Goal: Task Accomplishment & Management: Use online tool/utility

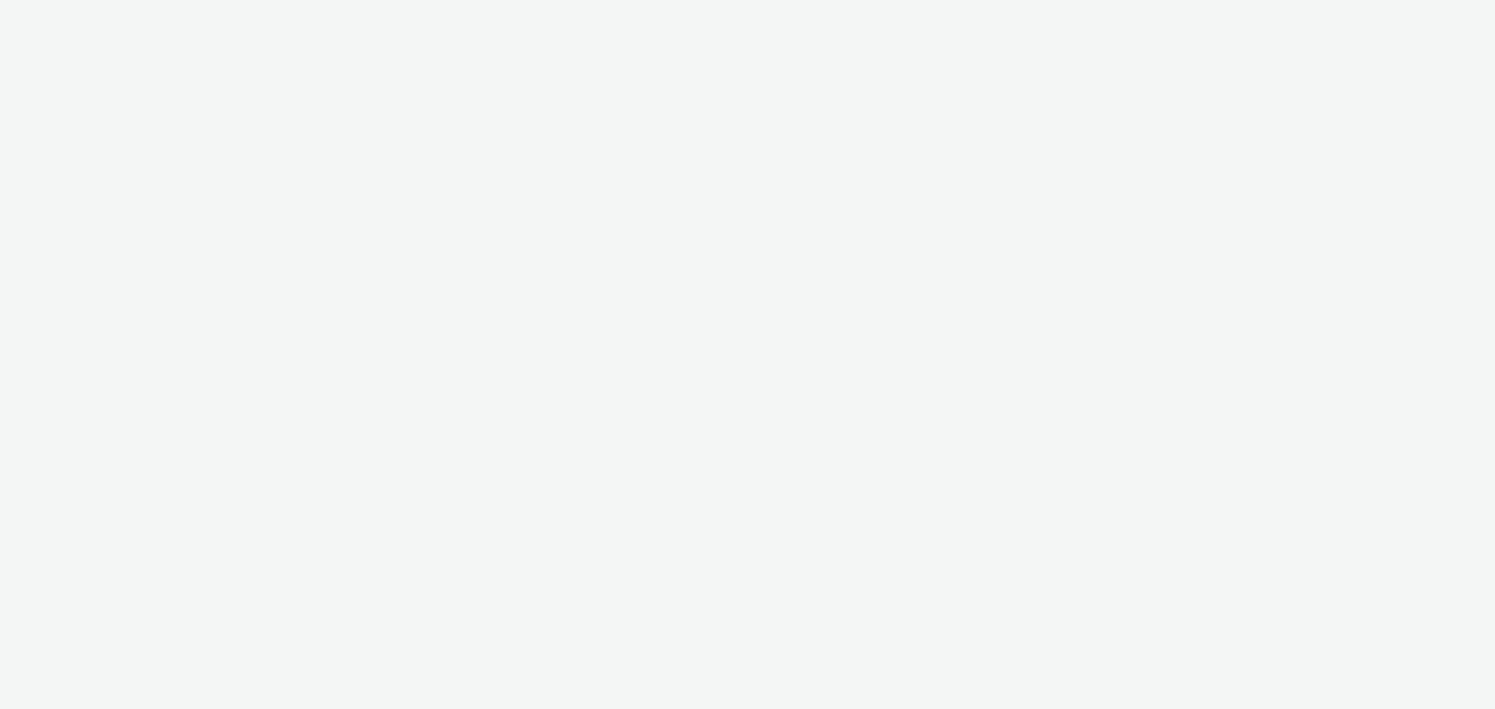
select select "47c37c18-910e-43a3-bb91-a2beb2847406"
select select "b1b940d3-d05b-48b5-821e-f328c33b988b"
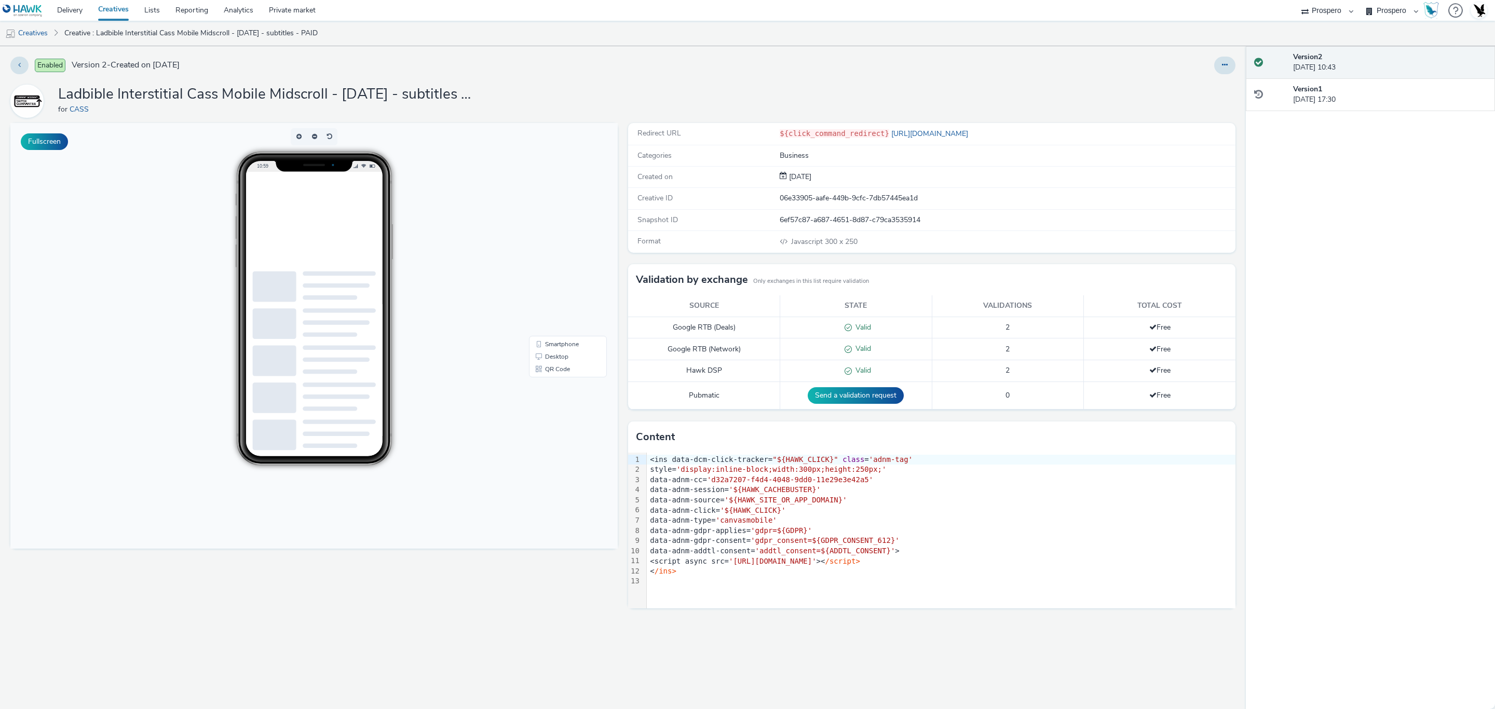
click at [348, 223] on body at bounding box center [338, 237] width 156 height 130
click at [816, 560] on span "'[URL][DOMAIN_NAME]'" at bounding box center [773, 561] width 88 height 8
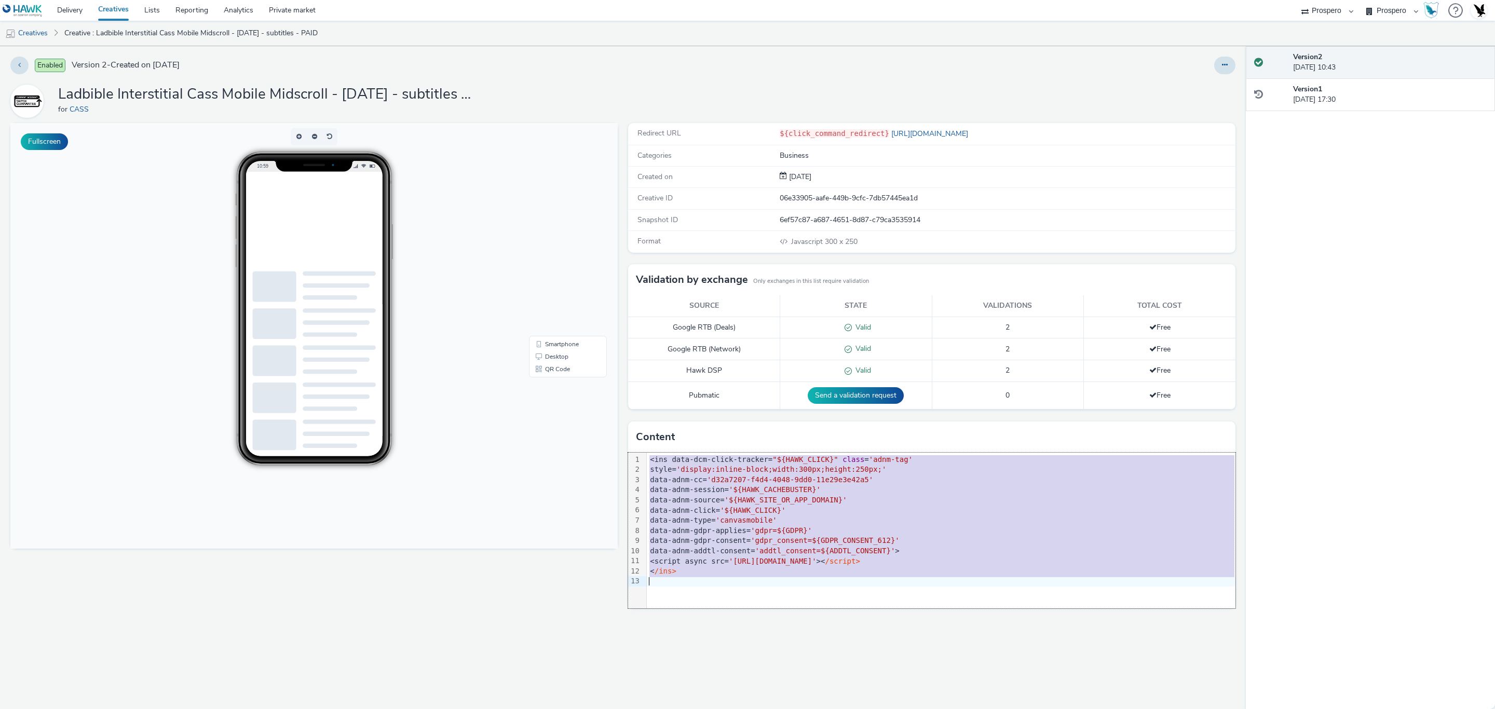
copy div "<ins data-dcm-click-tracker= "${HAWK_CLICK}" class = 'adnm-tag' style= 'display…"
click at [752, 628] on div "Redirect URL ${click_command_redirect} http://cassinfo.com Categories Business …" at bounding box center [929, 416] width 612 height 586
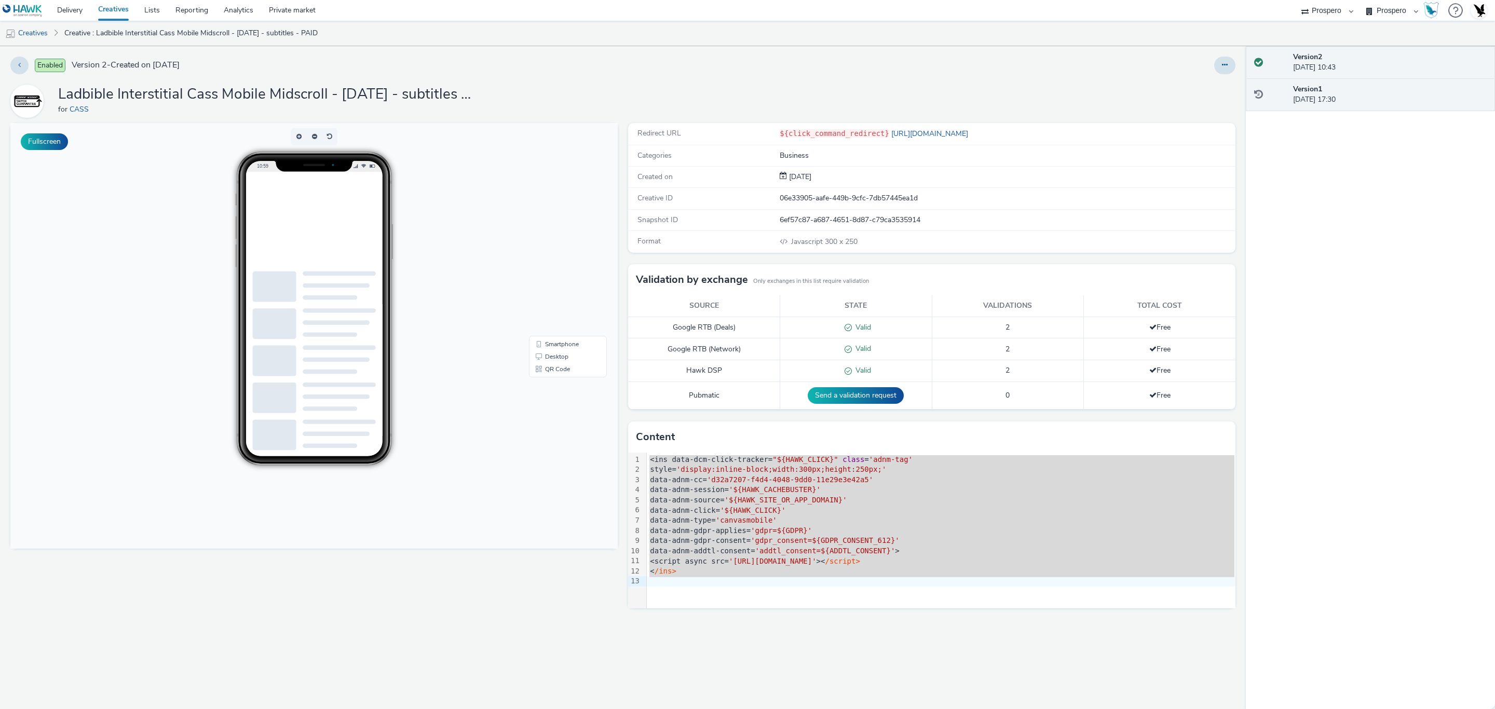
click at [1302, 90] on strong "Version 1" at bounding box center [1307, 89] width 29 height 10
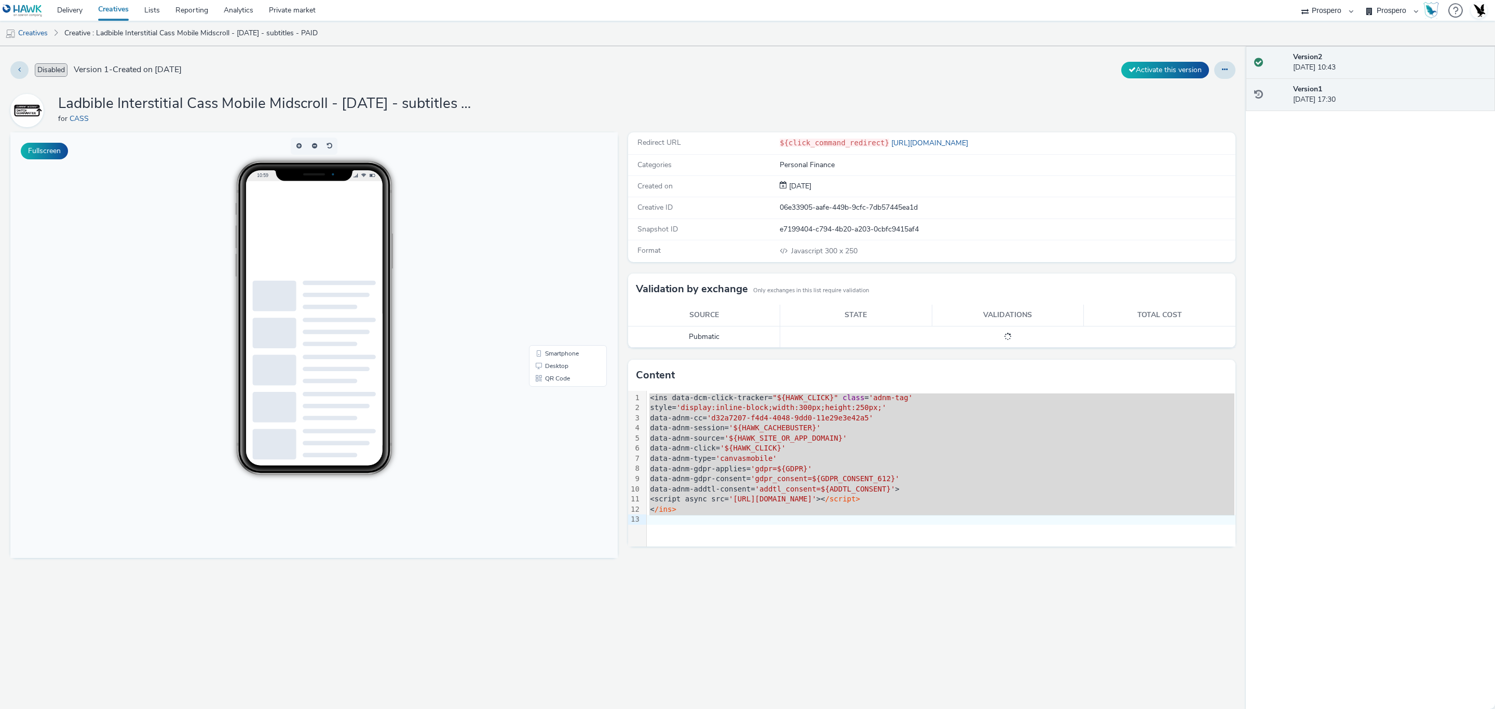
click at [1309, 67] on div "Version 2 03 October 2025, 10:43" at bounding box center [1390, 62] width 194 height 21
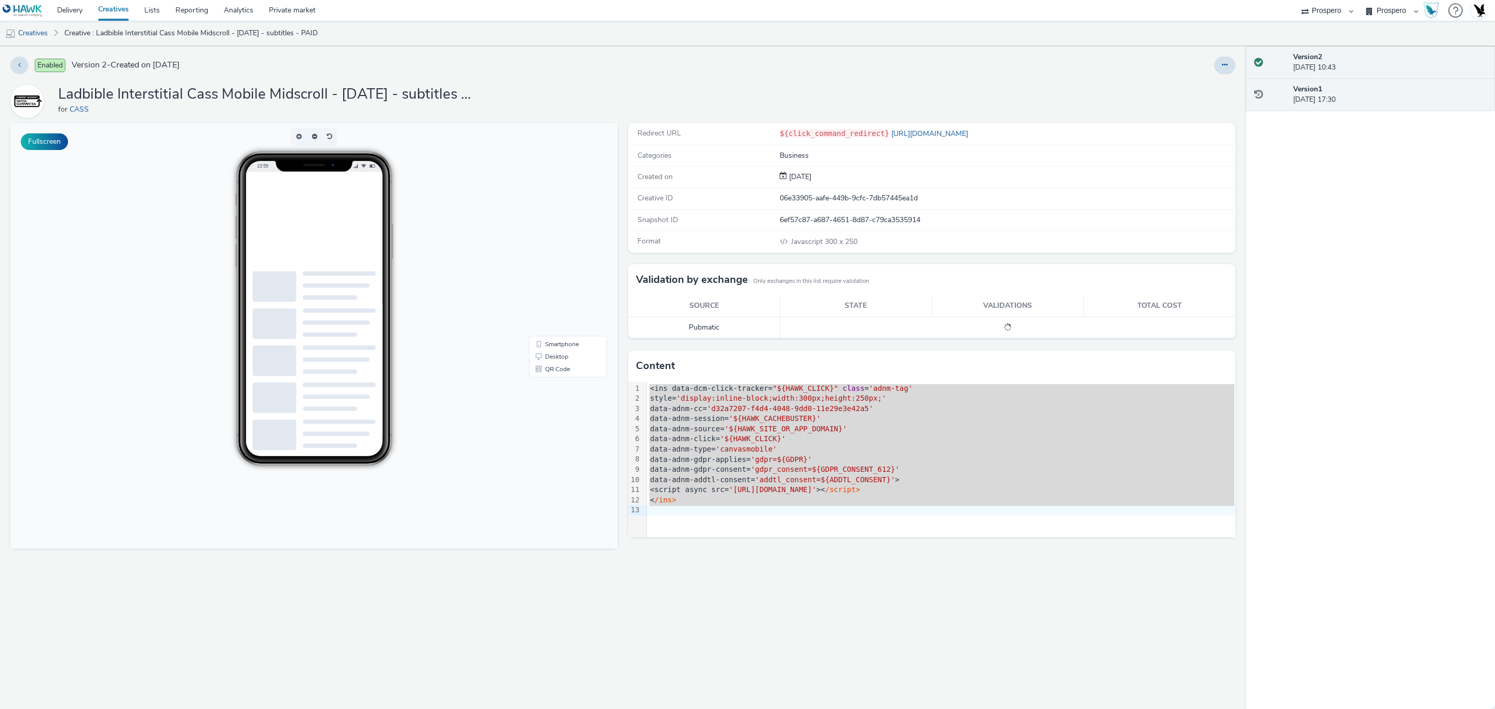
click at [1305, 89] on strong "Version 1" at bounding box center [1307, 89] width 29 height 10
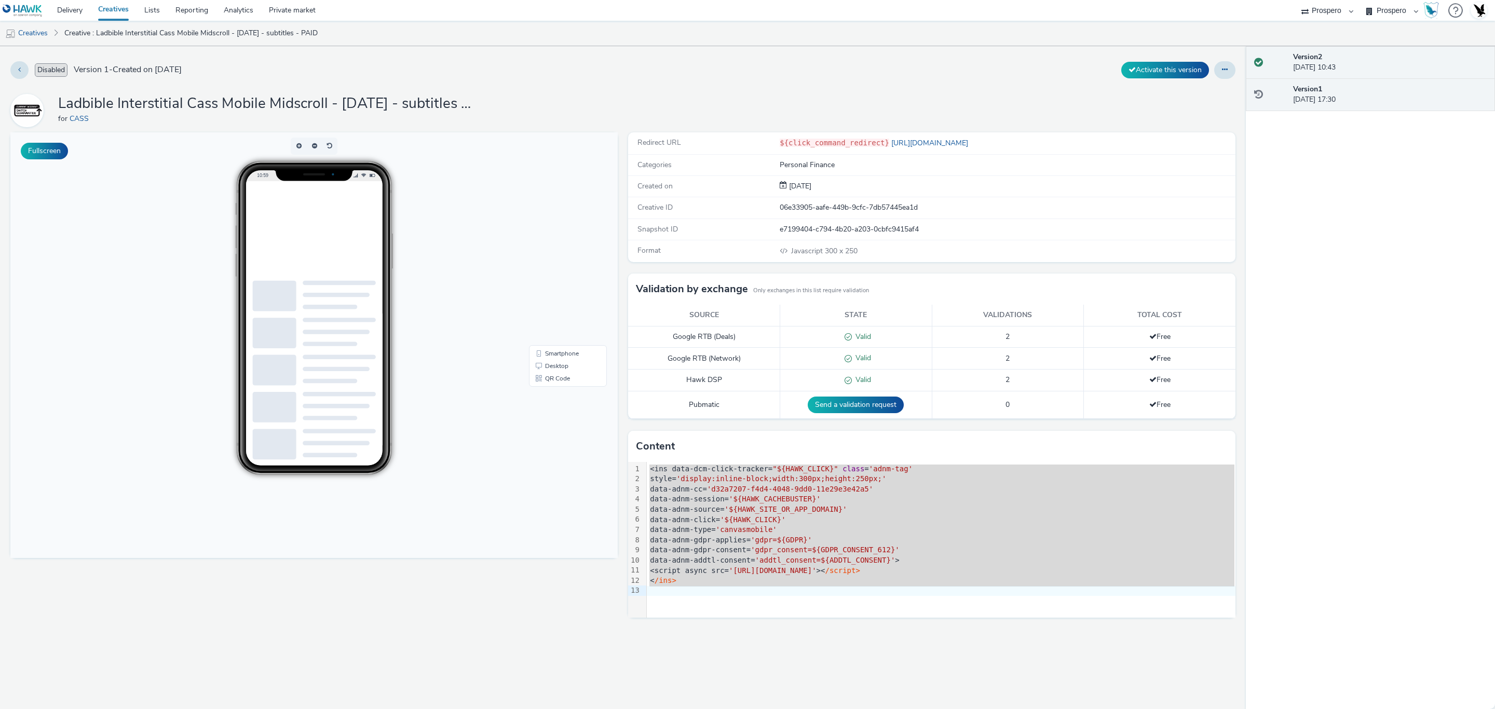
click at [1310, 73] on div "Version 2 03 October 2025, 10:43" at bounding box center [1390, 62] width 194 height 21
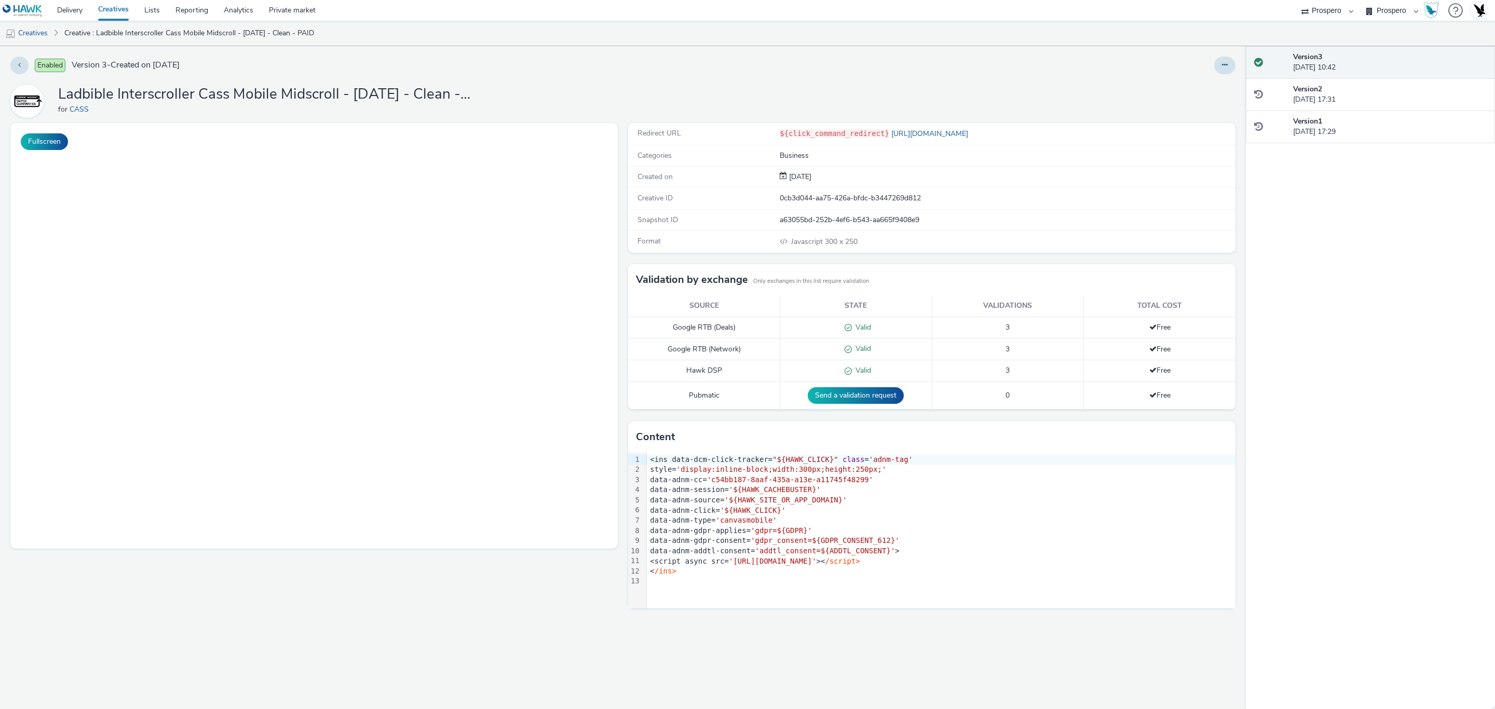
select select "47c37c18-910e-43a3-bb91-a2beb2847406"
select select "b1b940d3-d05b-48b5-821e-f328c33b988b"
